Goal: Task Accomplishment & Management: Manage account settings

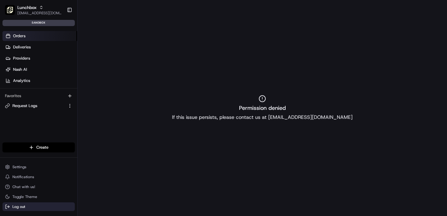
click at [16, 208] on span "Log out" at bounding box center [18, 206] width 13 height 5
